Goal: Information Seeking & Learning: Learn about a topic

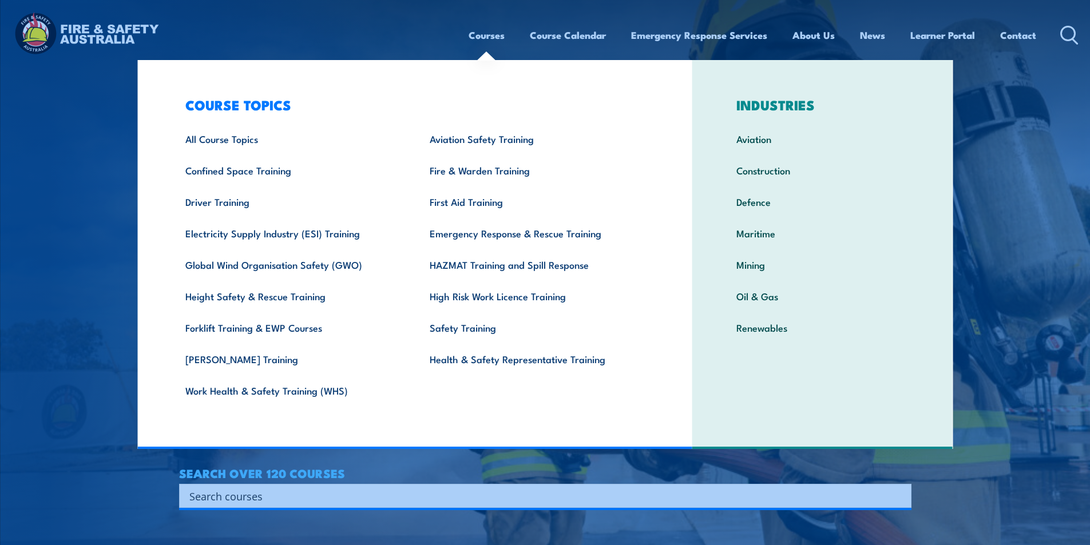
click at [482, 37] on link "Courses" at bounding box center [486, 35] width 36 height 30
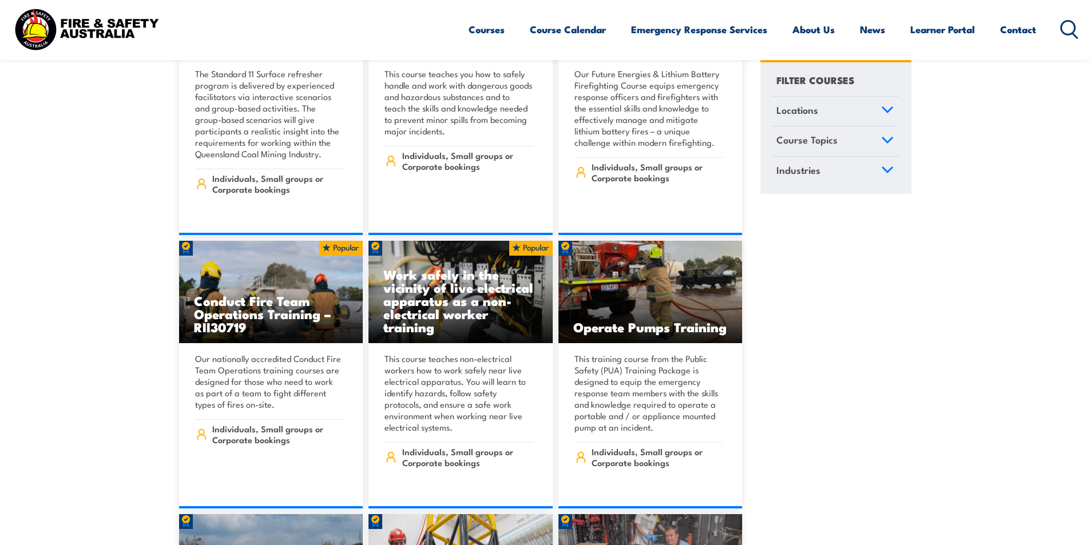
scroll to position [1716, 0]
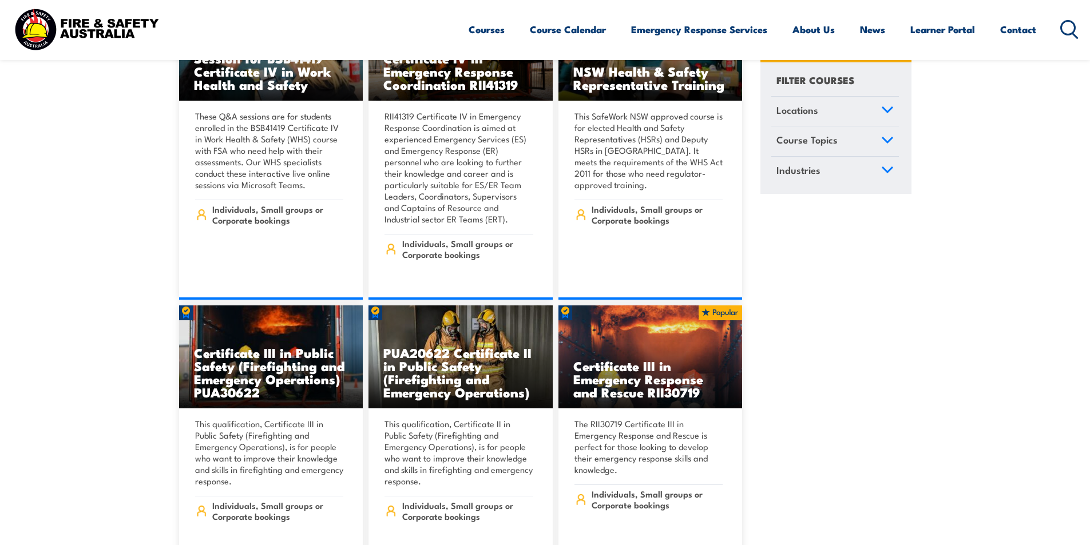
scroll to position [2631, 0]
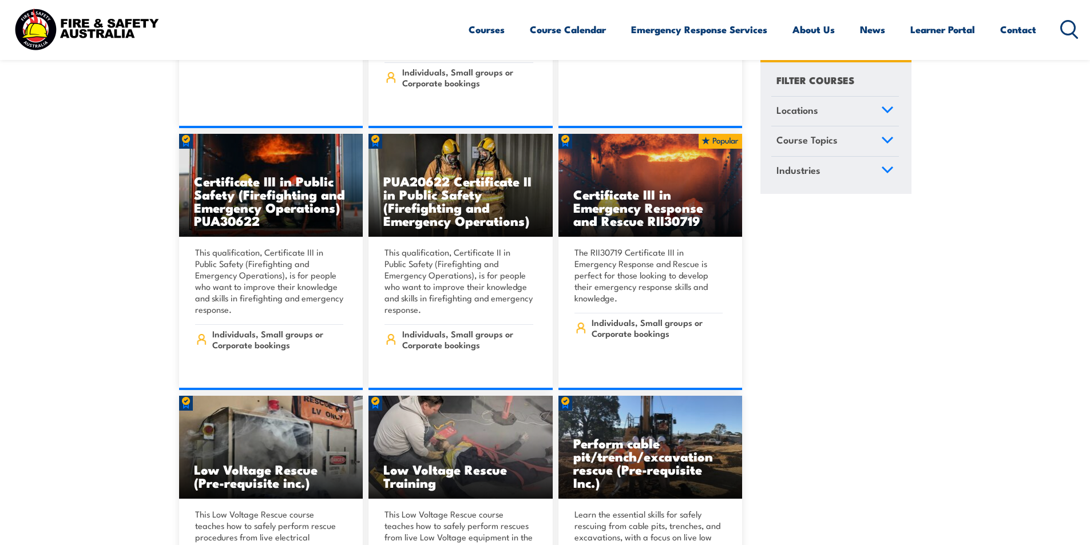
click at [887, 137] on icon at bounding box center [887, 140] width 13 height 8
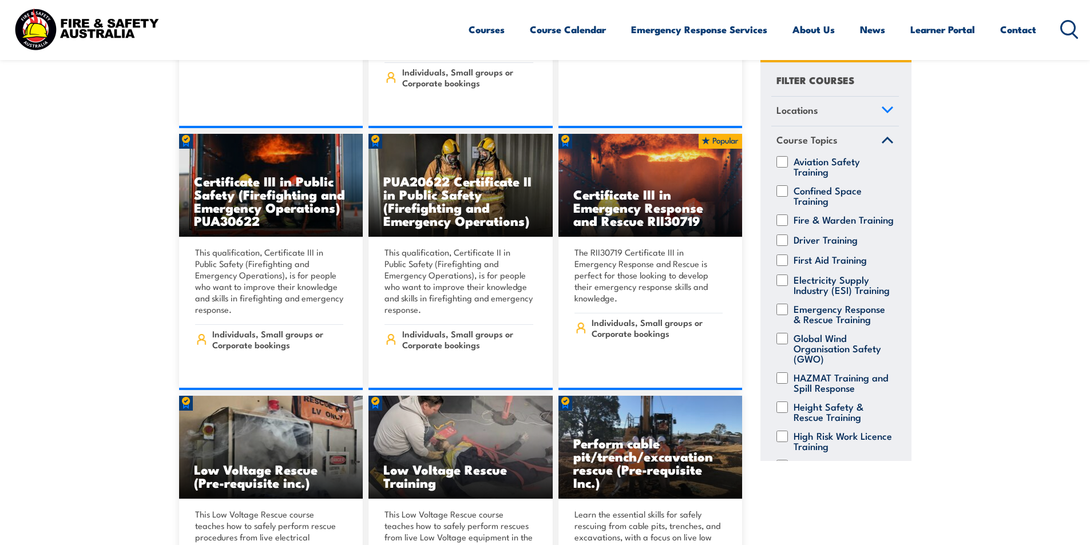
click at [783, 286] on input "Electricity Supply Industry (ESI) Training" at bounding box center [781, 280] width 11 height 11
checkbox input "true"
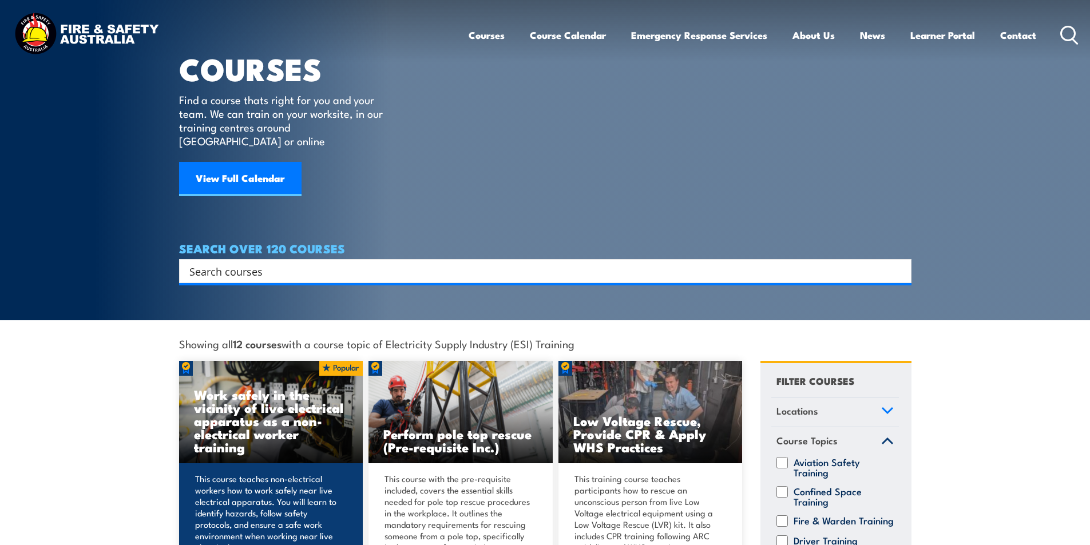
scroll to position [172, 0]
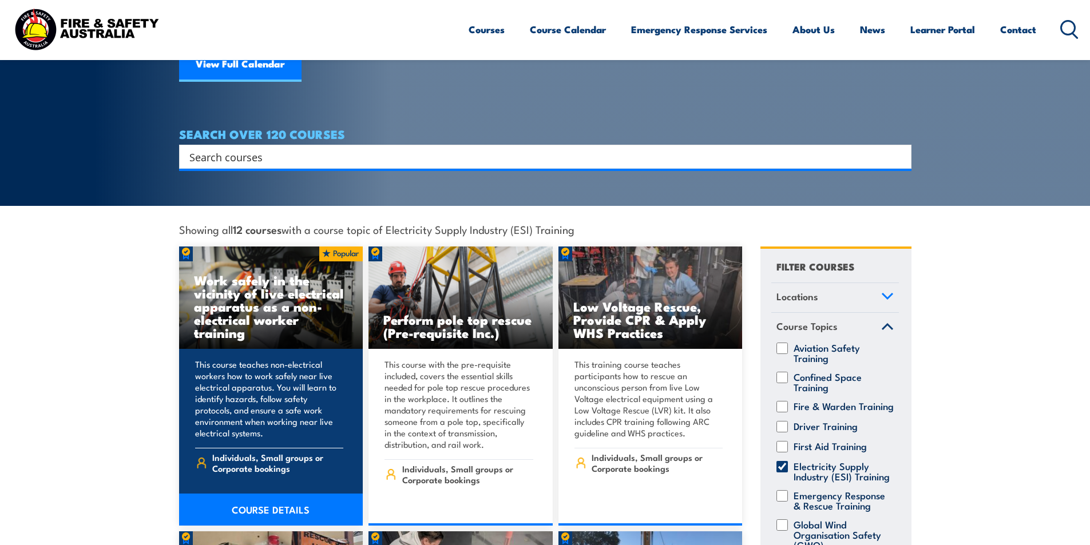
click at [257, 497] on link "COURSE DETAILS" at bounding box center [271, 510] width 184 height 32
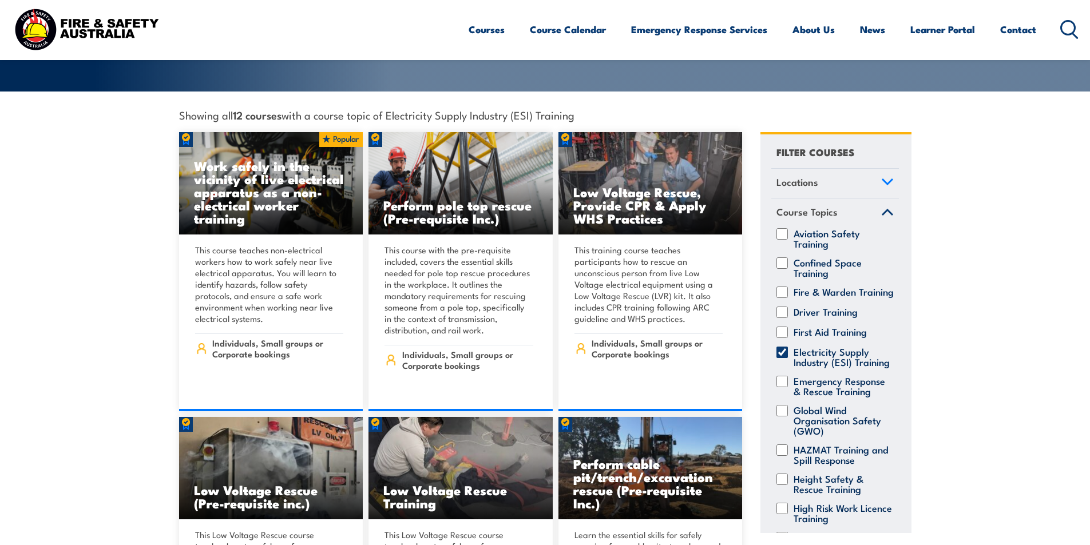
scroll to position [343, 0]
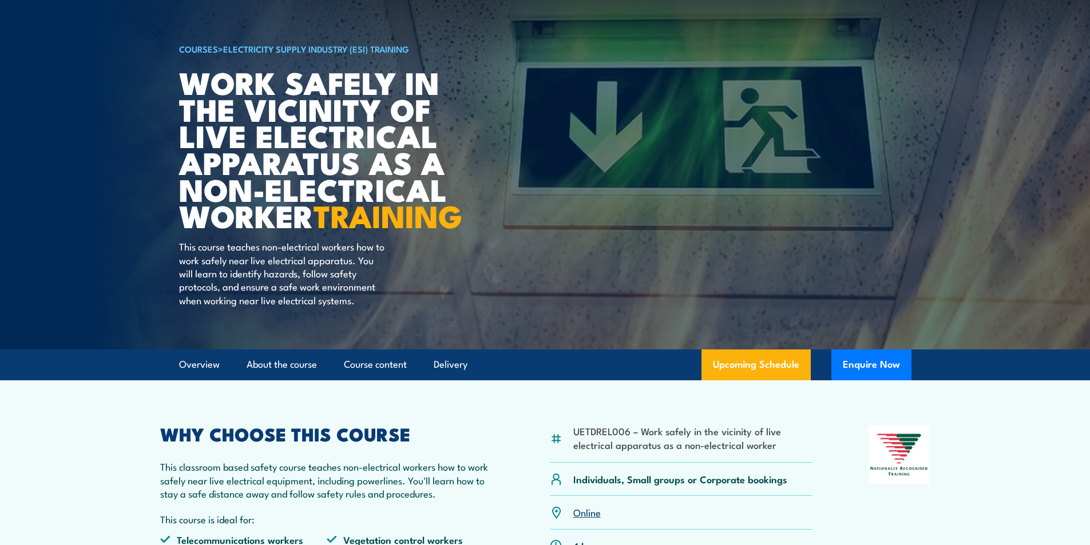
scroll to position [114, 0]
